Goal: Browse casually

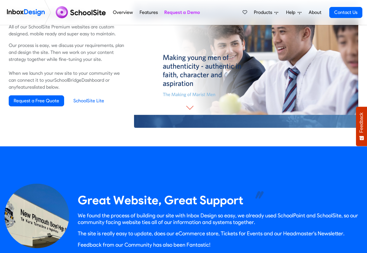
scroll to position [453, 0]
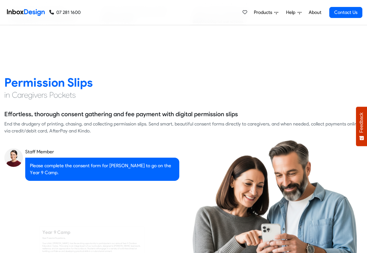
scroll to position [871, 0]
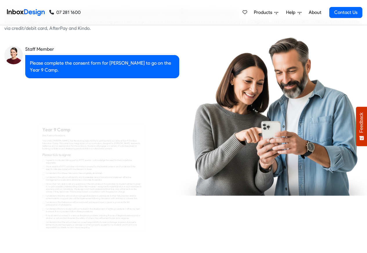
checkbox input "true"
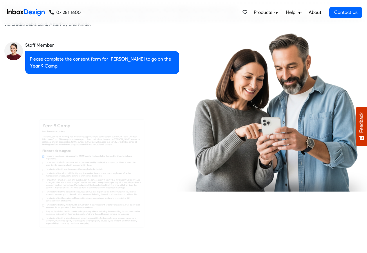
checkbox input "true"
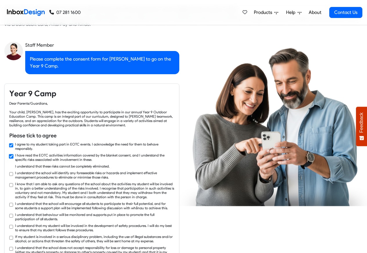
checkbox input "true"
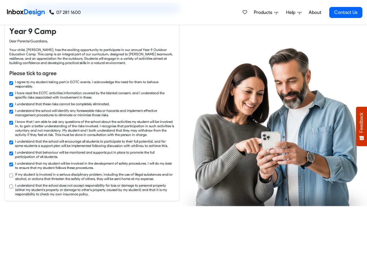
checkbox input "true"
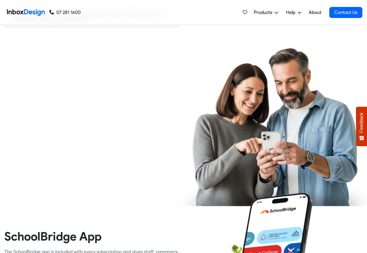
checkbox input "true"
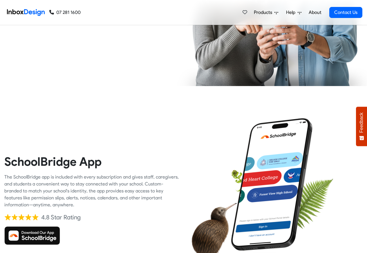
scroll to position [1184, 0]
